Goal: Transaction & Acquisition: Purchase product/service

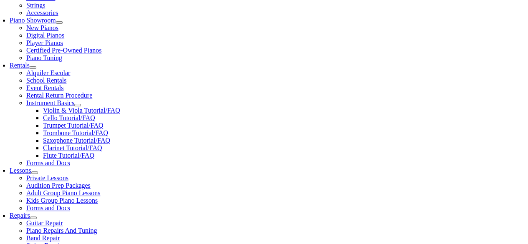
scroll to position [241, 0]
type input "ext"
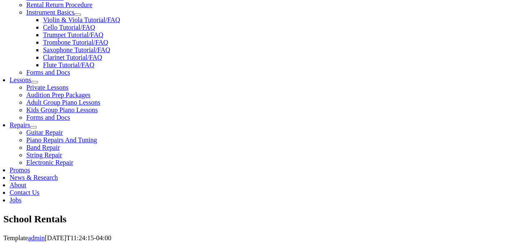
scroll to position [332, 0]
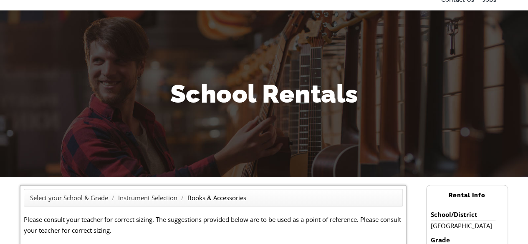
scroll to position [43, 0]
